Goal: Task Accomplishment & Management: Use online tool/utility

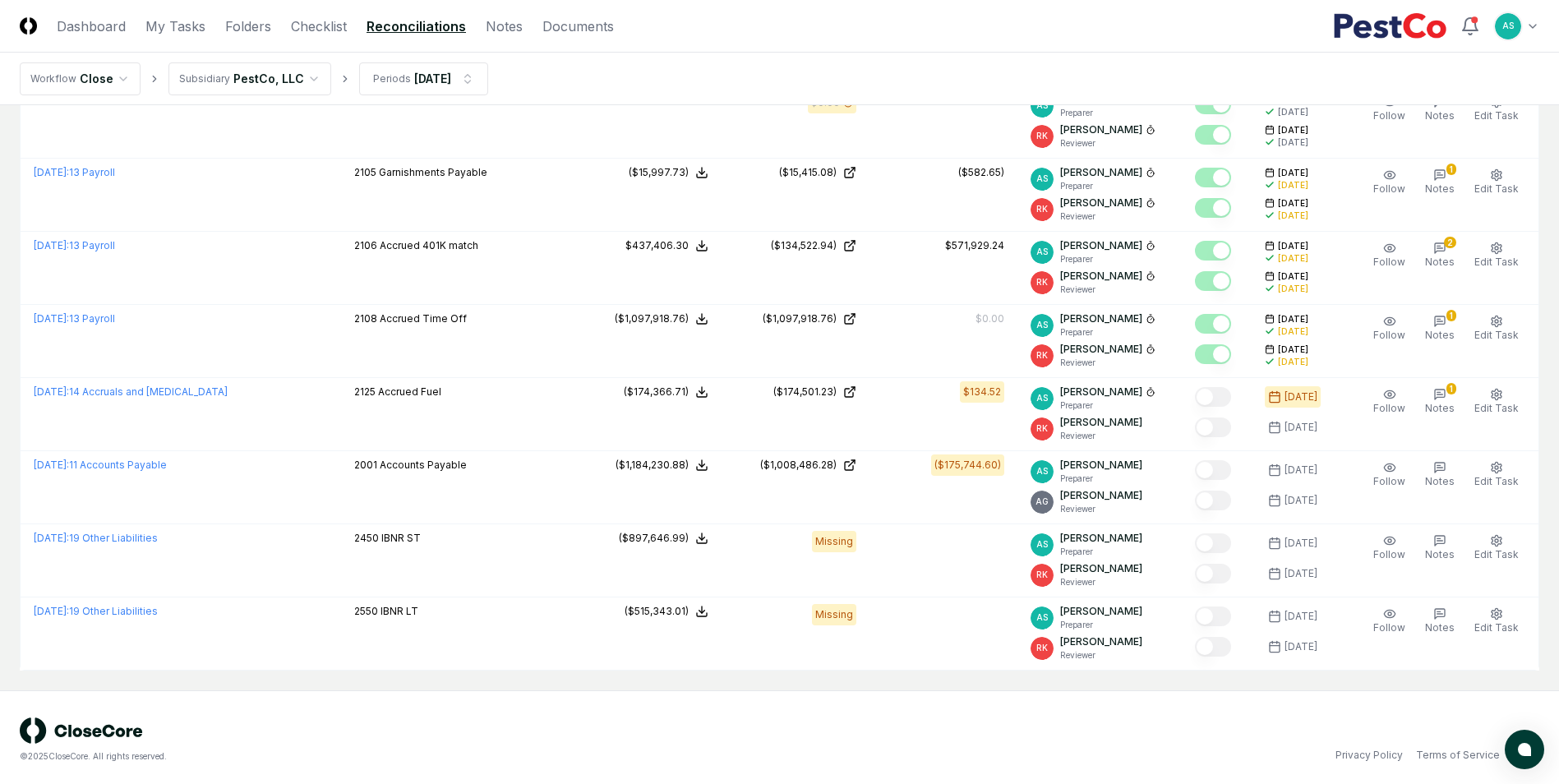
scroll to position [440, 0]
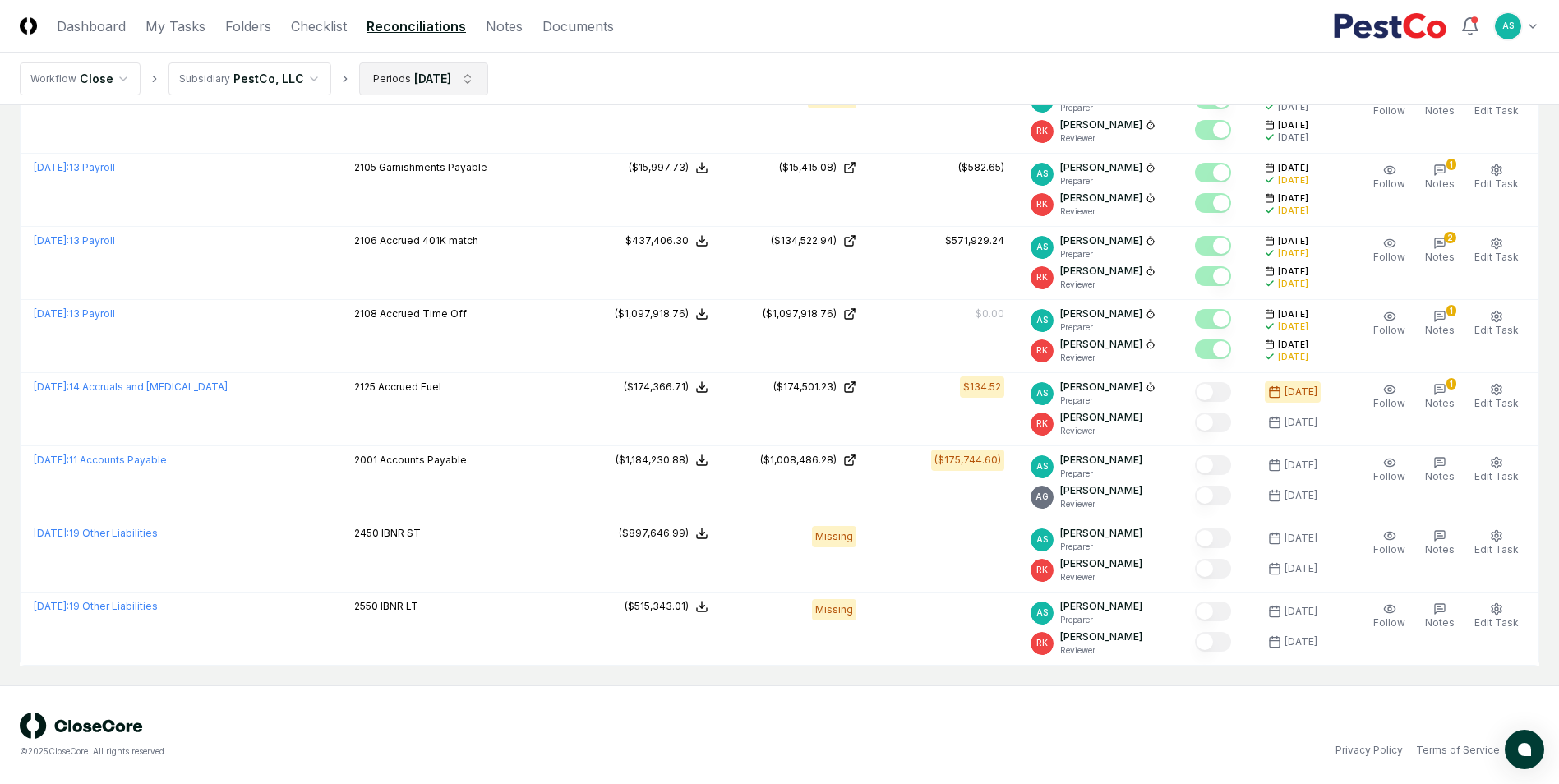
click at [437, 77] on html "CloseCore Dashboard My Tasks Folders Checklist Reconciliations Notes Documents …" at bounding box center [779, 172] width 1559 height 1223
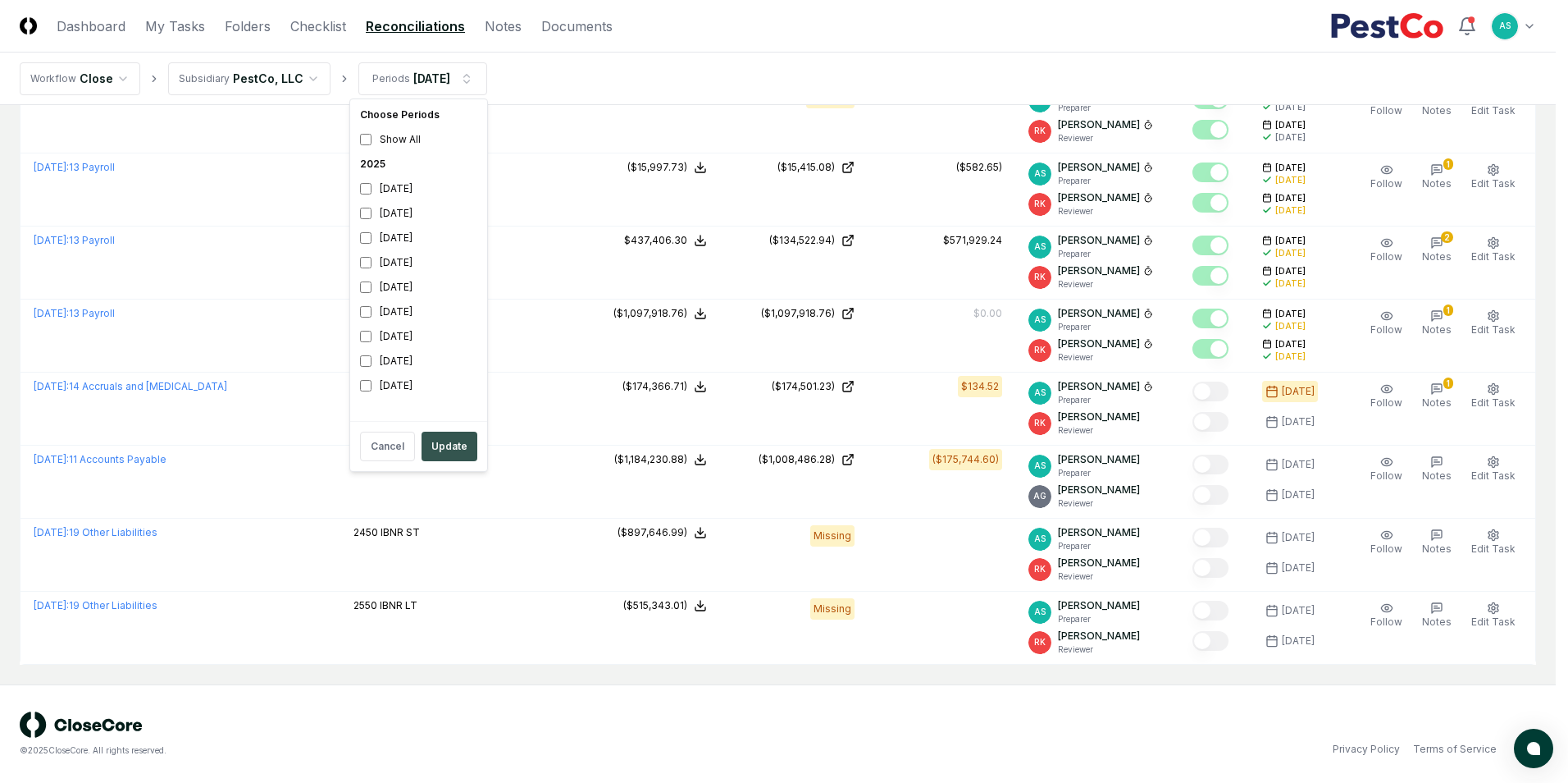
click at [444, 434] on button "Update" at bounding box center [449, 446] width 55 height 30
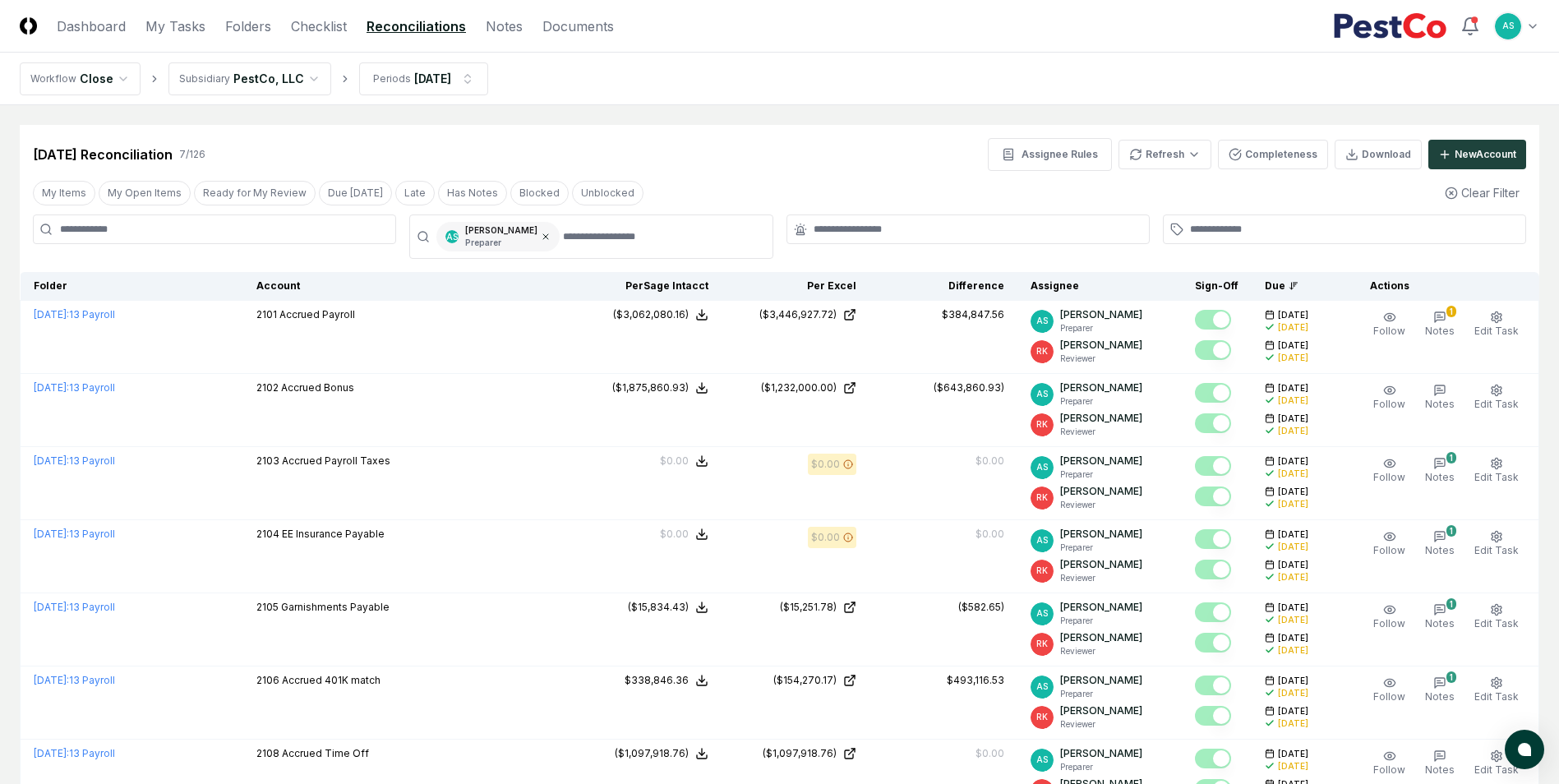
click at [541, 236] on icon at bounding box center [545, 236] width 10 height 10
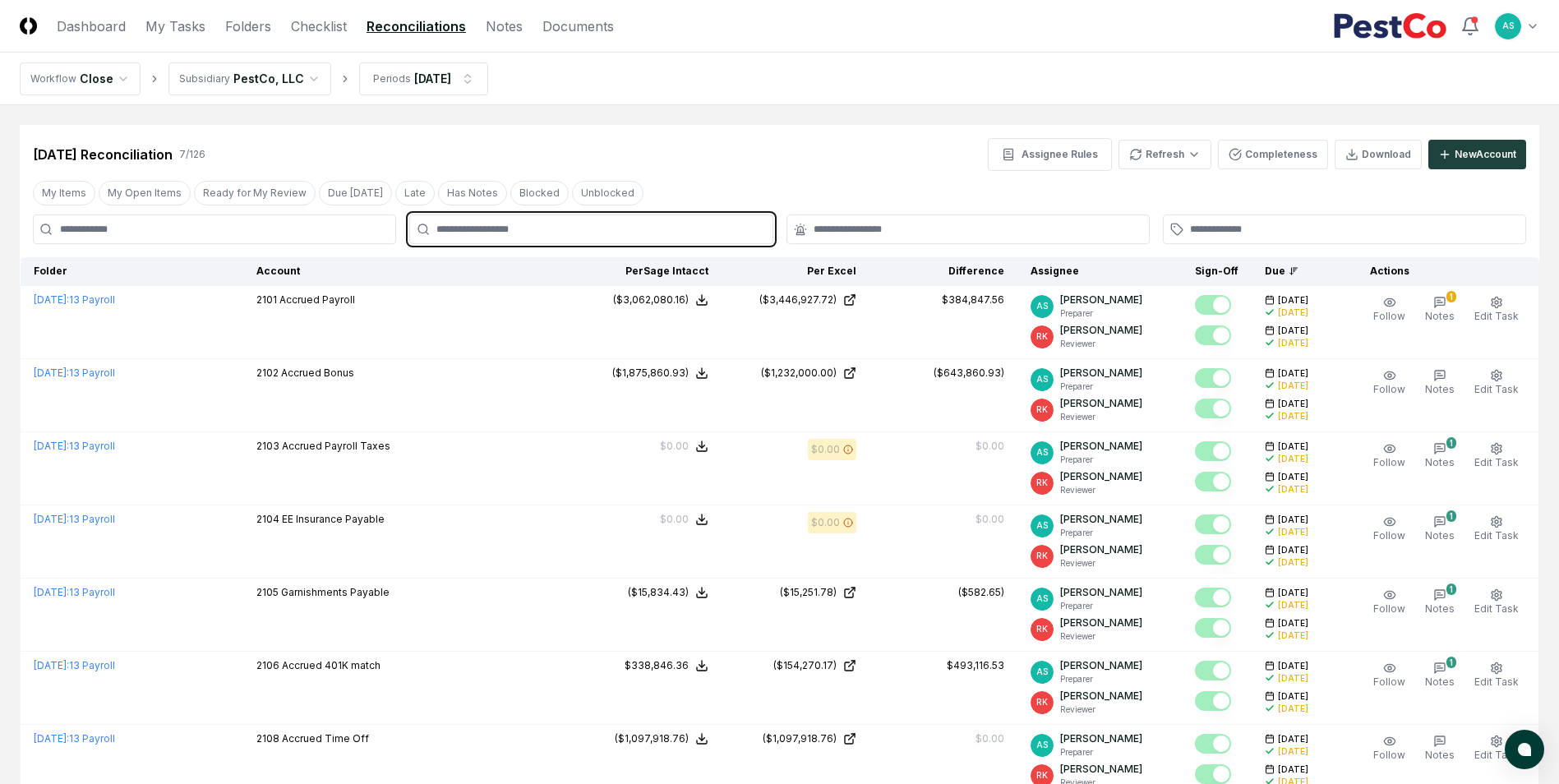
click at [522, 230] on input "text" at bounding box center [599, 229] width 326 height 15
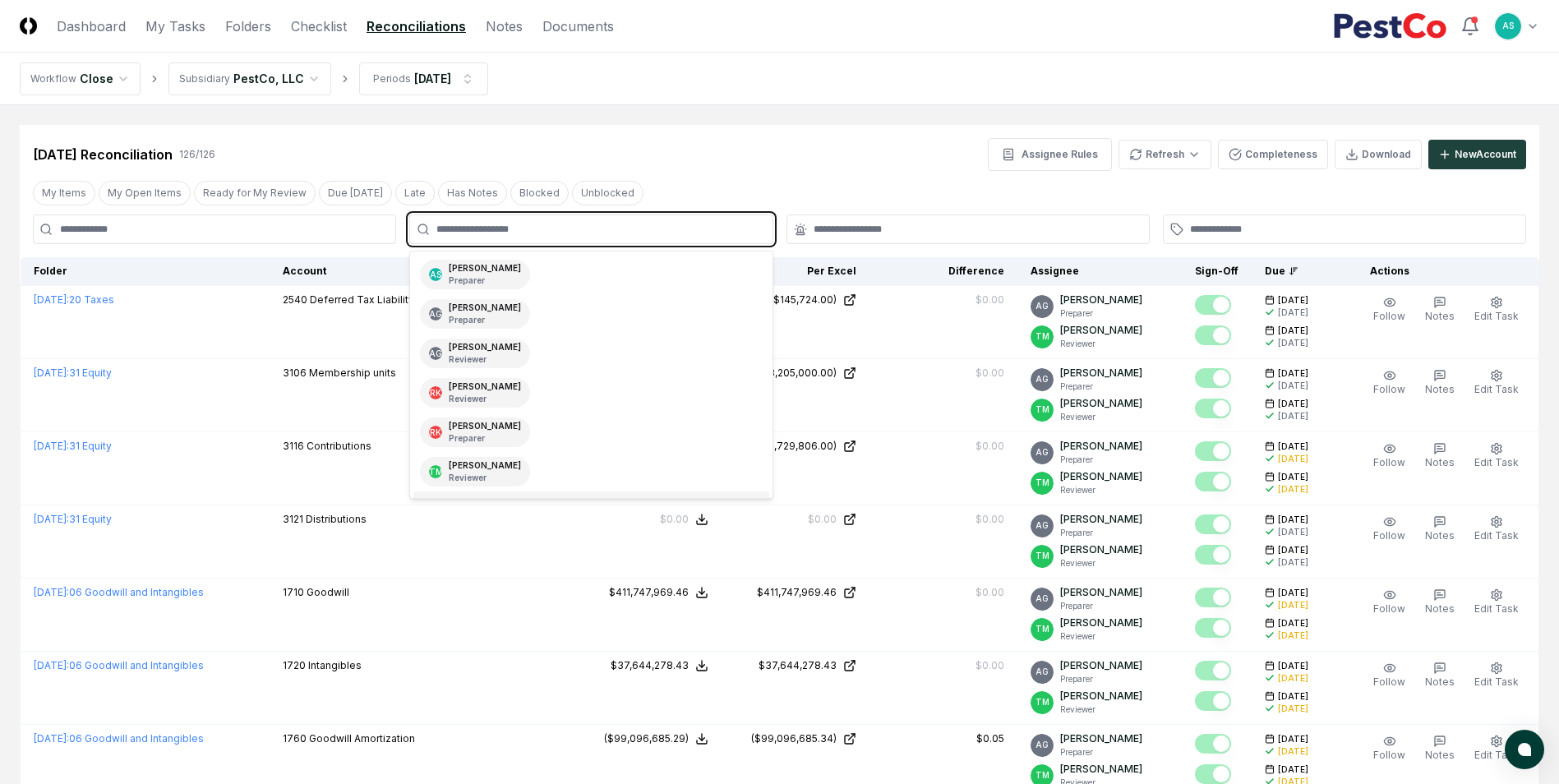
scroll to position [194, 0]
click at [533, 404] on div "TN [PERSON_NAME] Preparer" at bounding box center [591, 396] width 355 height 40
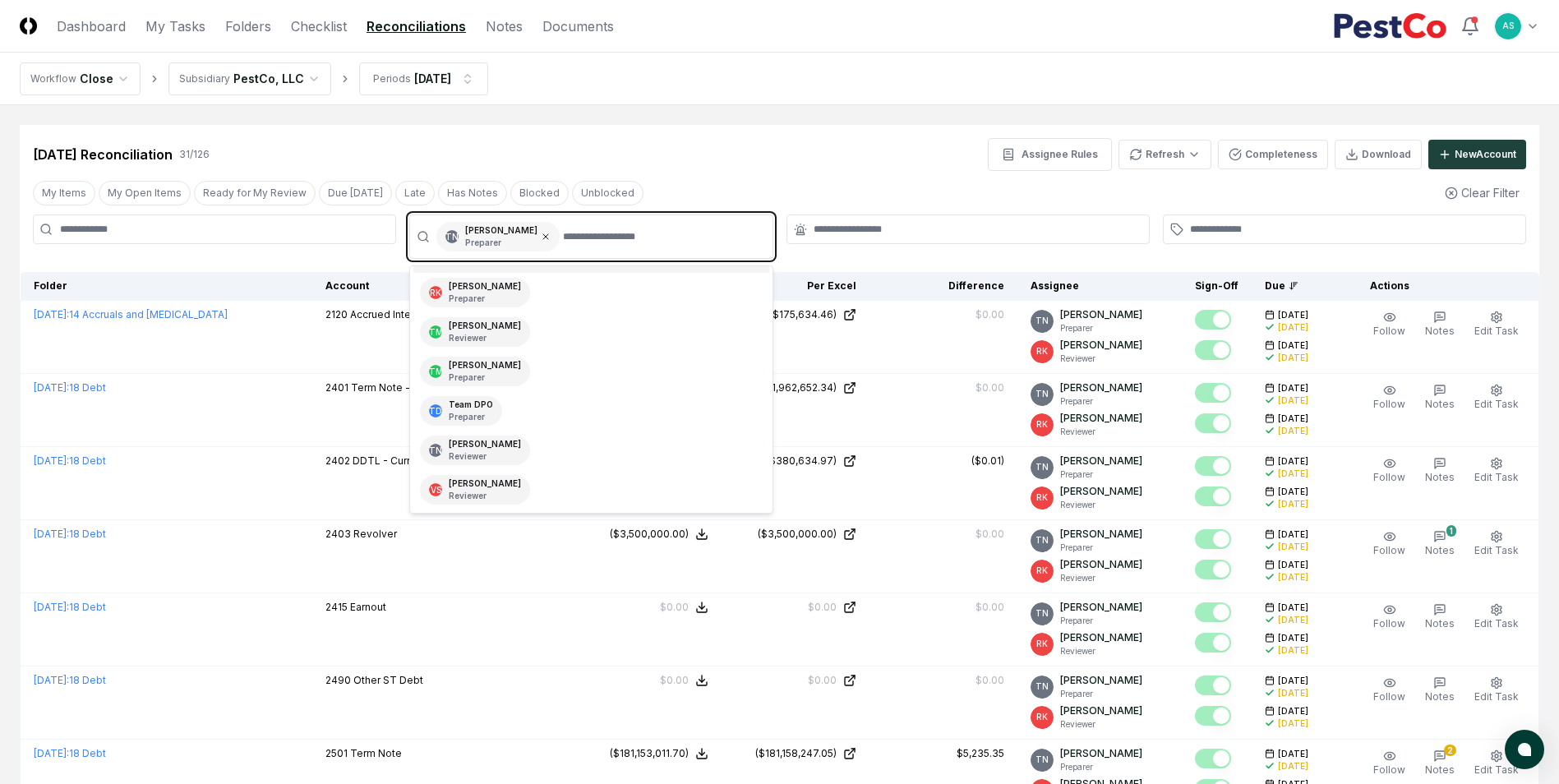
click at [541, 239] on icon at bounding box center [545, 236] width 10 height 10
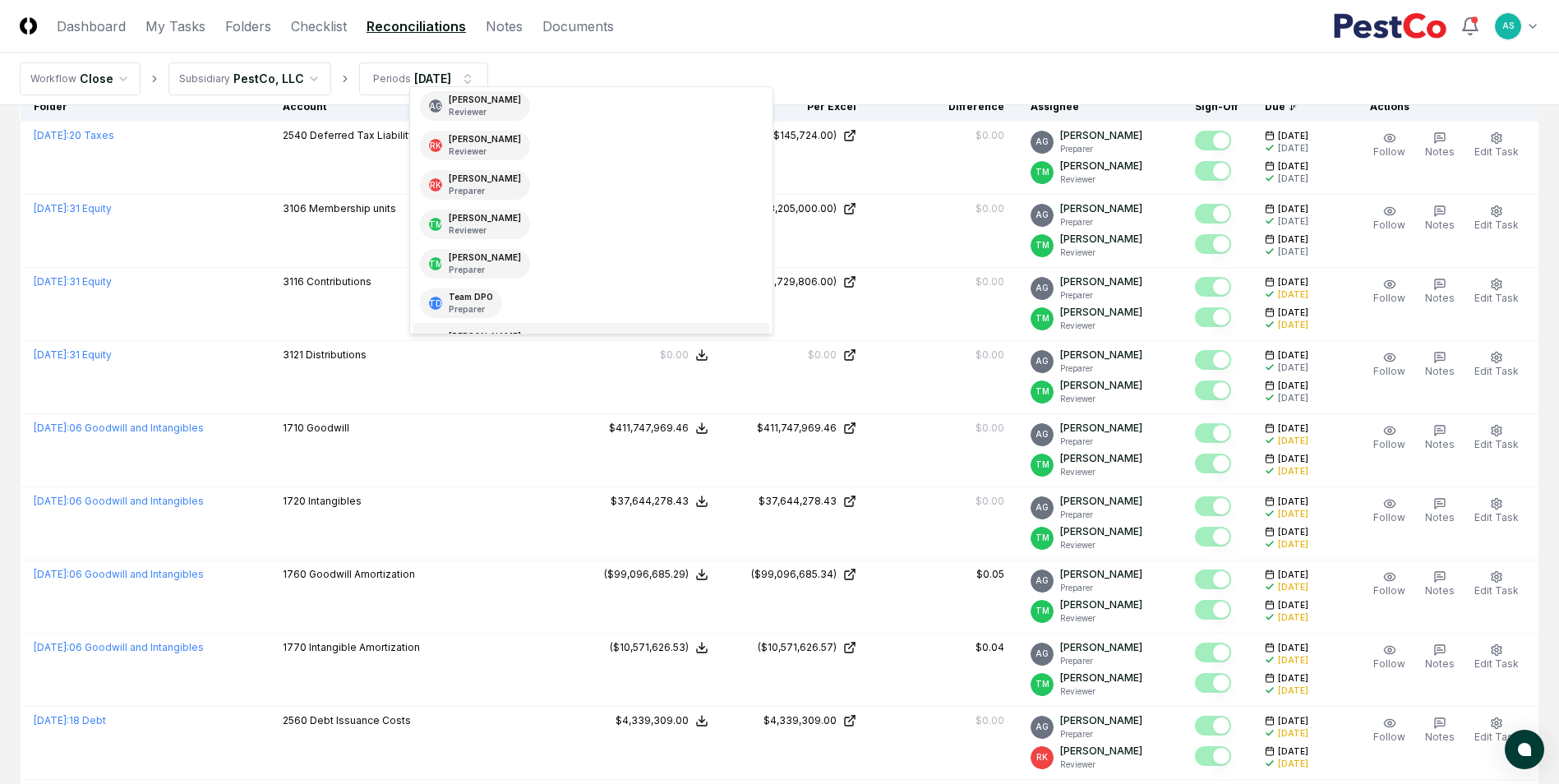
scroll to position [30, 0]
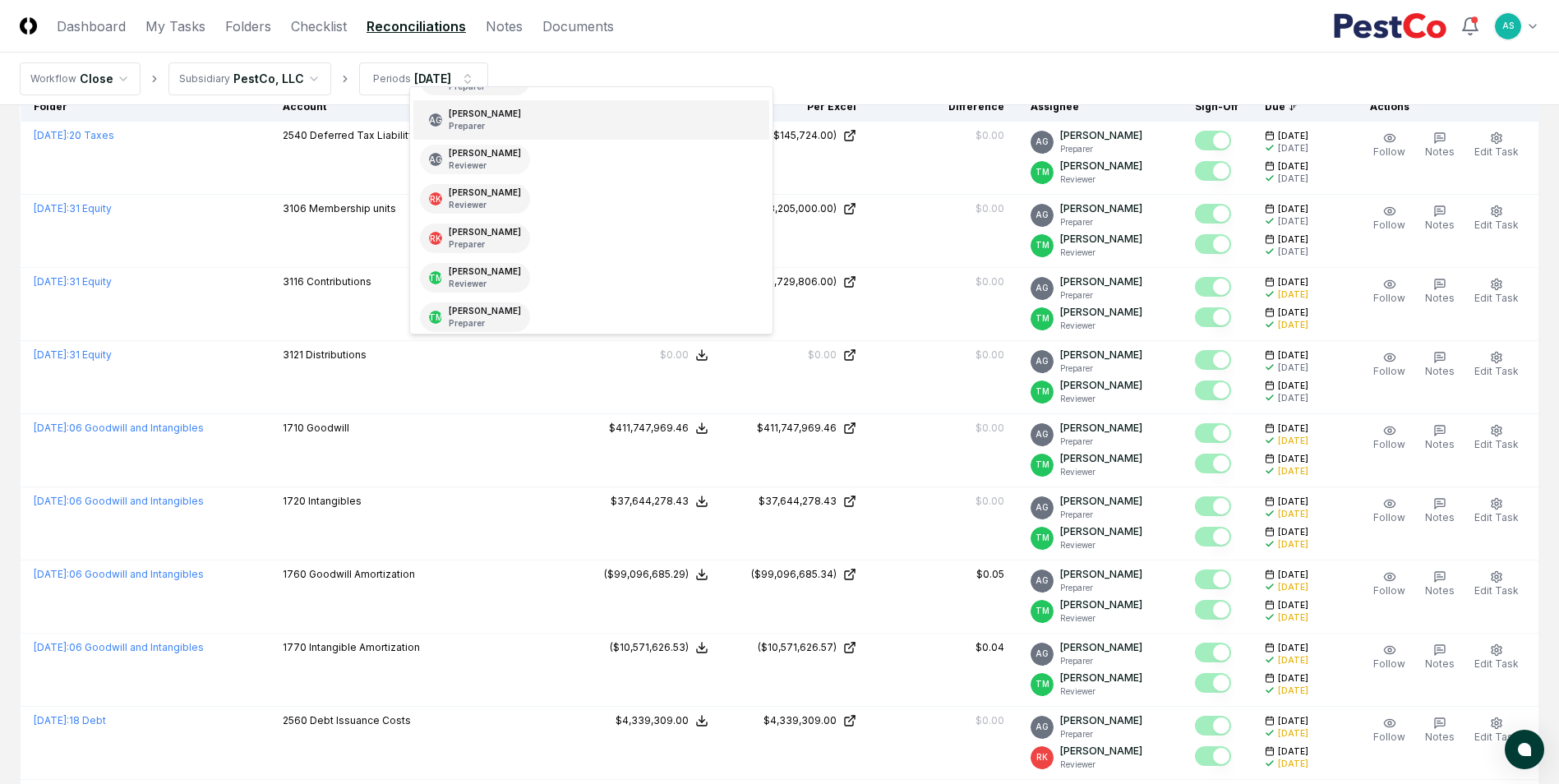
click at [509, 129] on p "Preparer" at bounding box center [485, 126] width 72 height 12
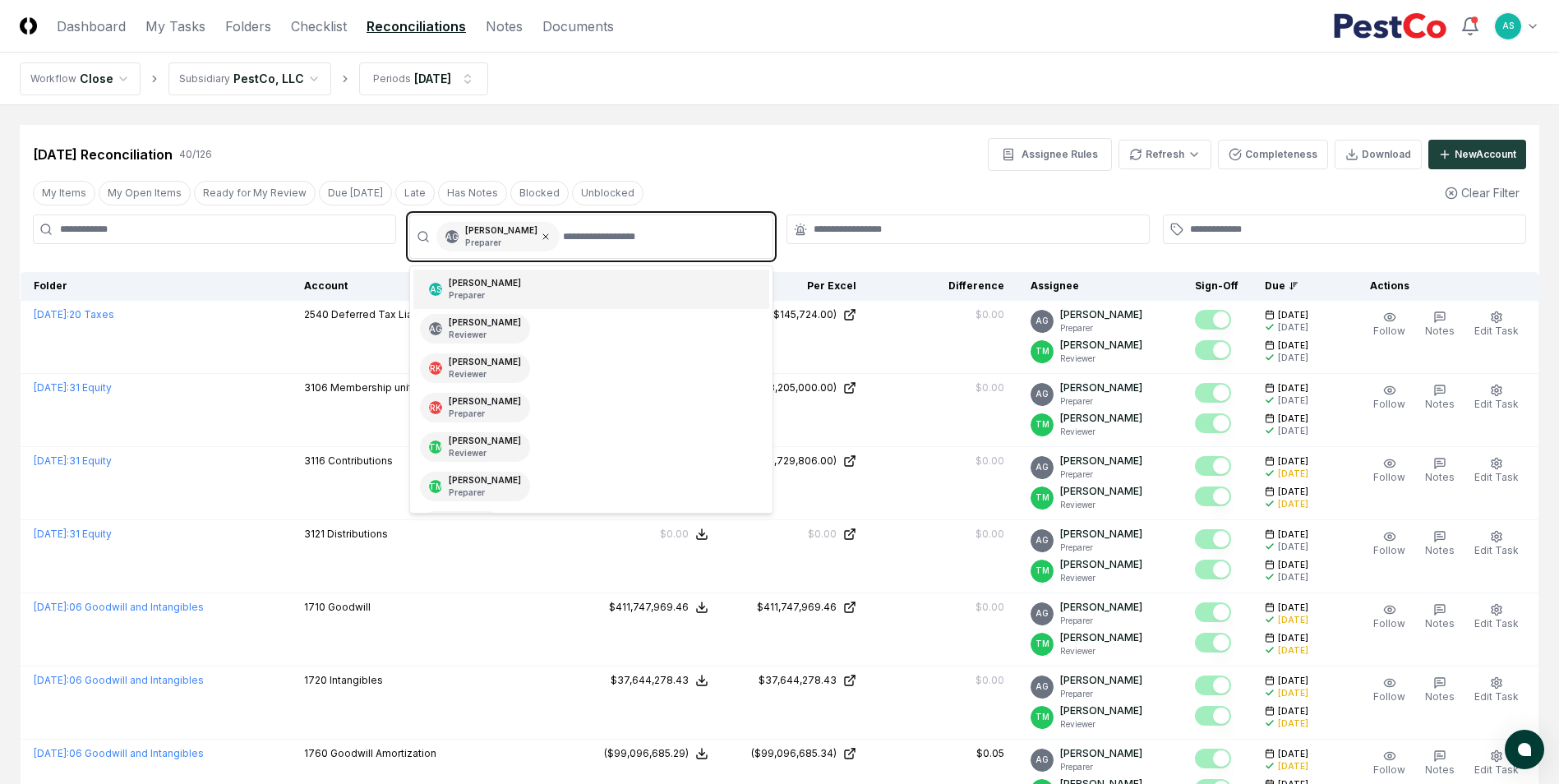
click at [551, 238] on icon at bounding box center [545, 236] width 10 height 10
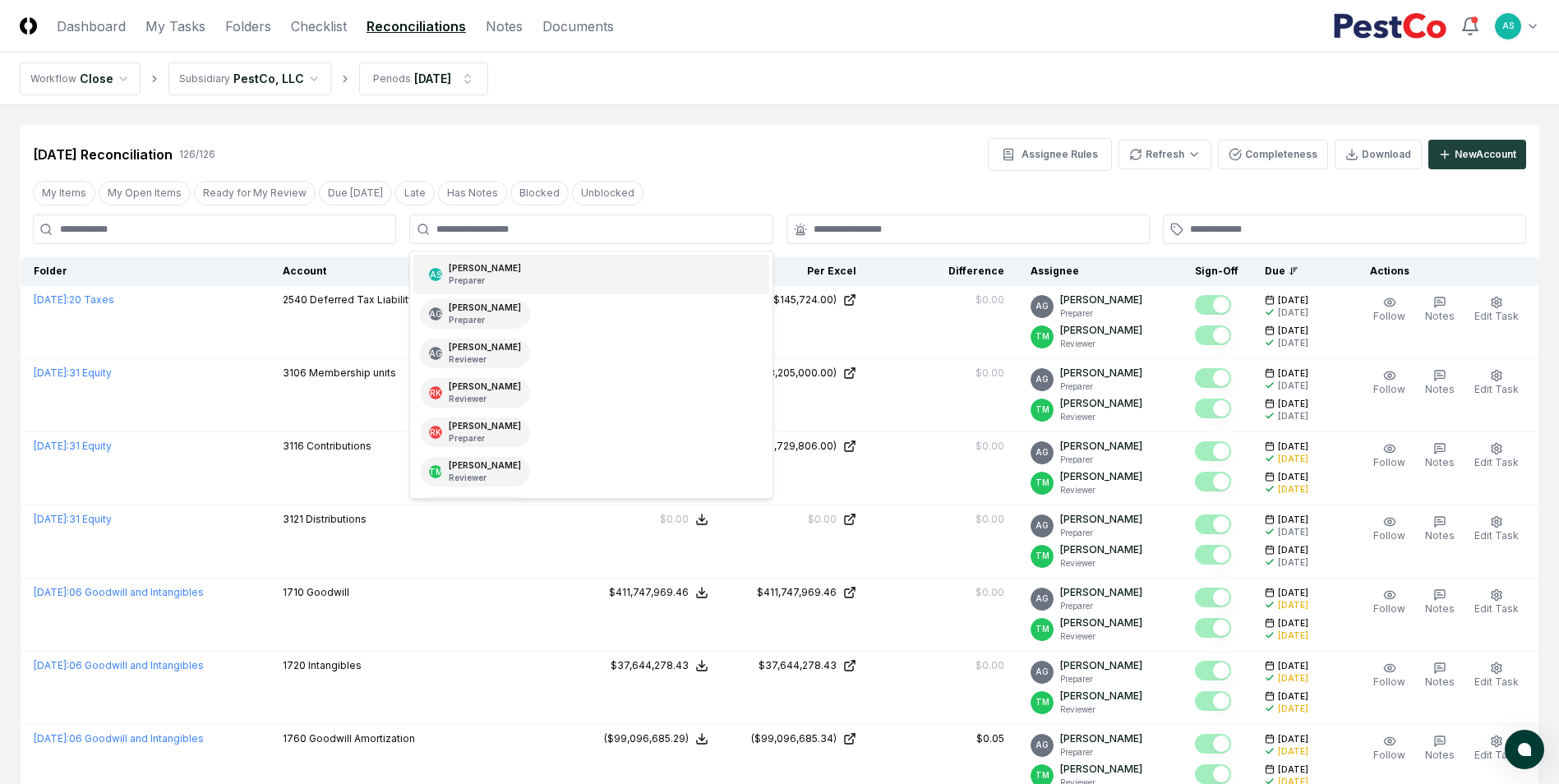
click at [273, 231] on input at bounding box center [214, 230] width 364 height 30
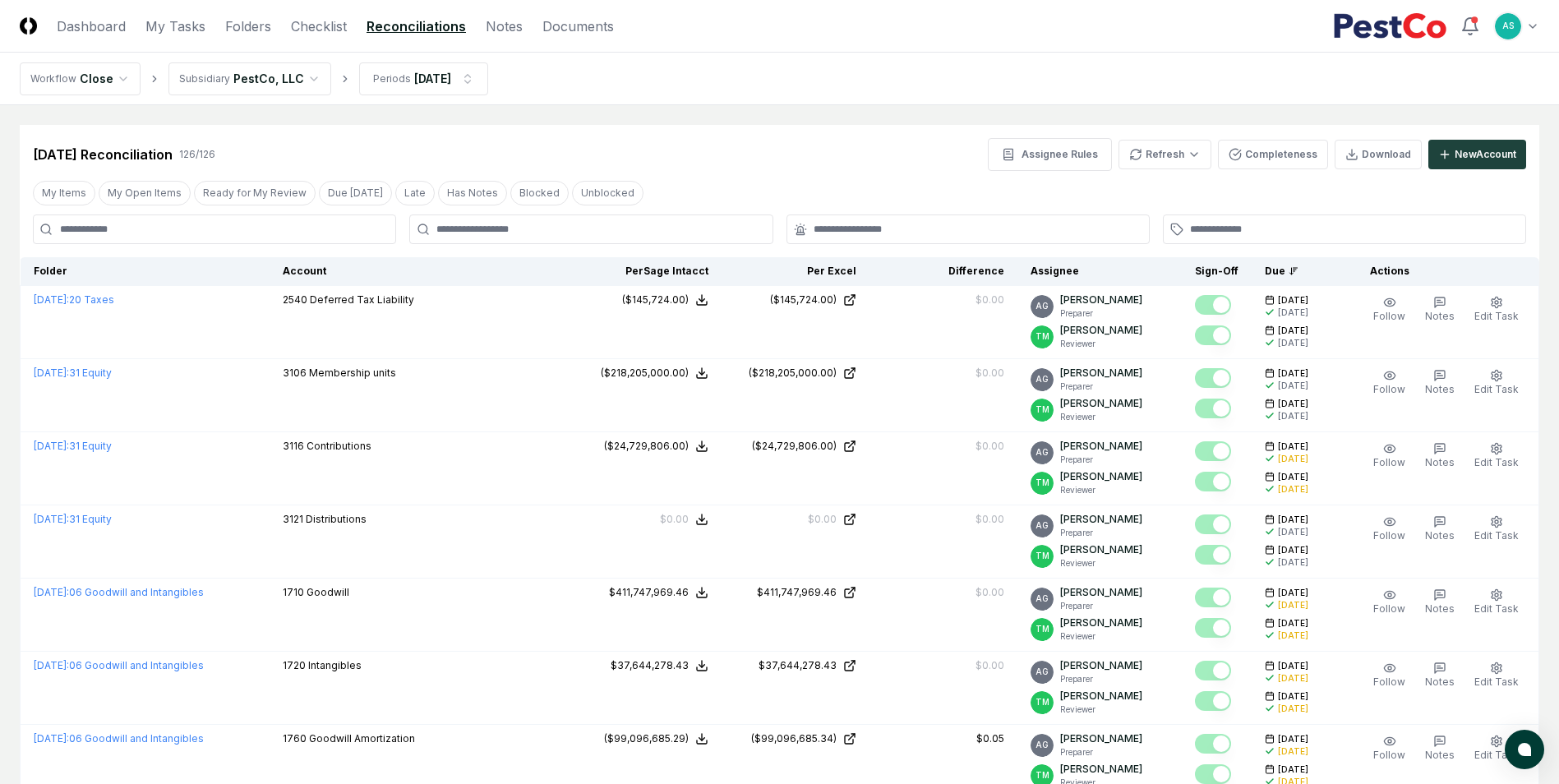
type input "*"
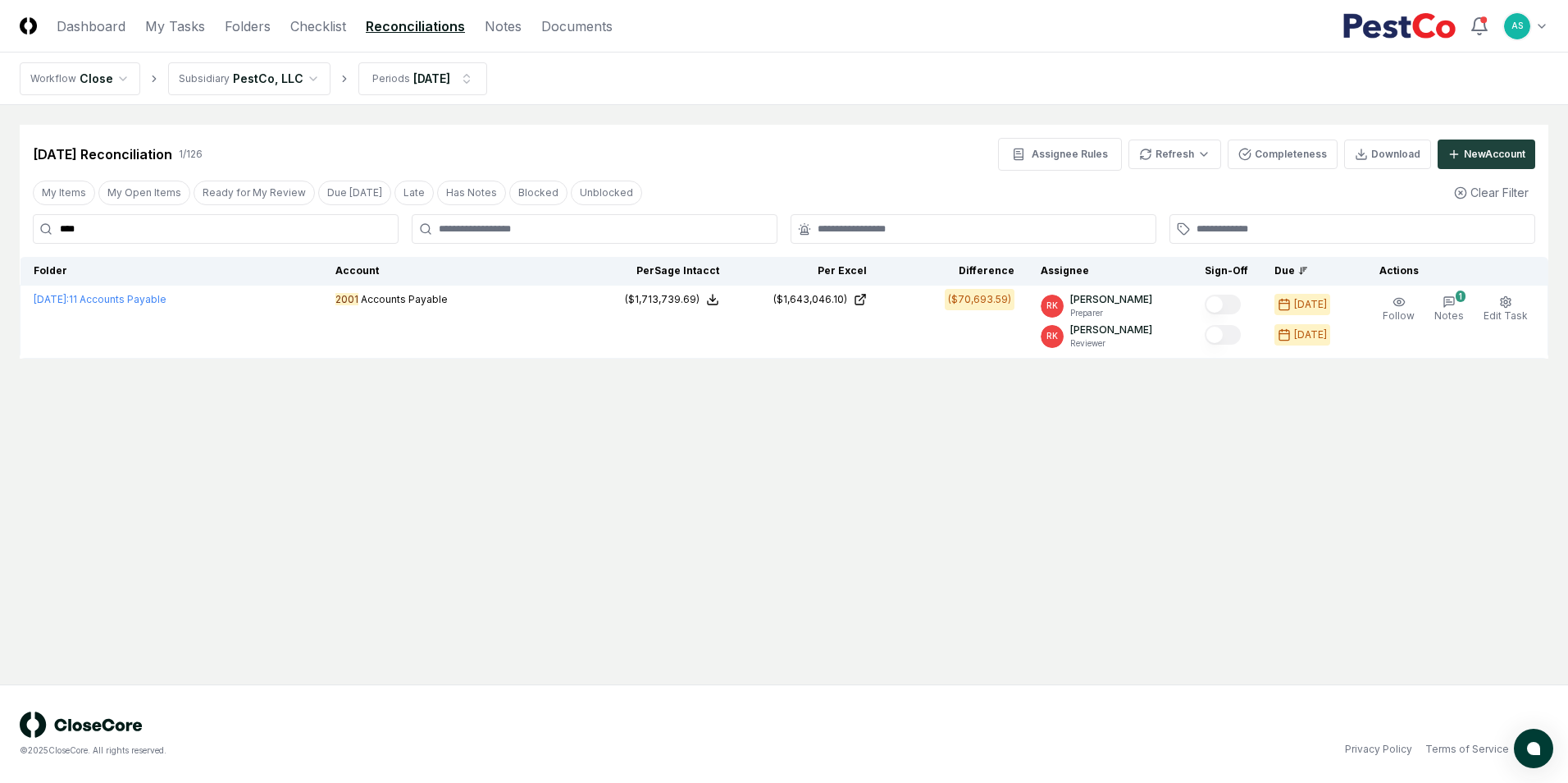
type input "****"
click at [303, 141] on div "[DATE] Reconciliation 1 / 126 Assignee Rules Refresh Completeness Download New …" at bounding box center [784, 154] width 1503 height 33
click at [822, 135] on div "[DATE] Reconciliation 1 / 126 Assignee Rules Refresh Completeness Download New …" at bounding box center [784, 148] width 1528 height 46
